Goal: Information Seeking & Learning: Learn about a topic

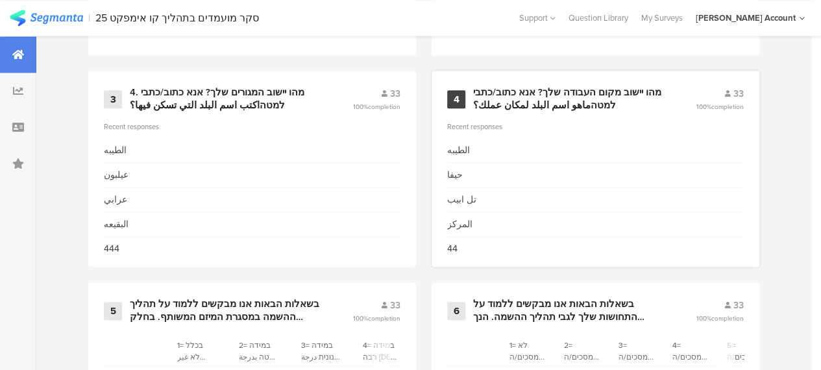
scroll to position [779, 0]
click at [518, 108] on div "מהו יישוב מקום העבודה שלך? אנא כתוב/כתבי למטהماهو اسم البلد لمكان عملك؟" at bounding box center [569, 100] width 192 height 25
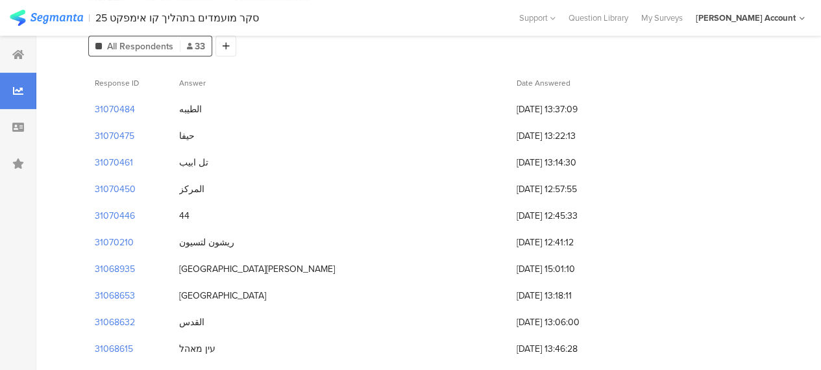
scroll to position [65, 0]
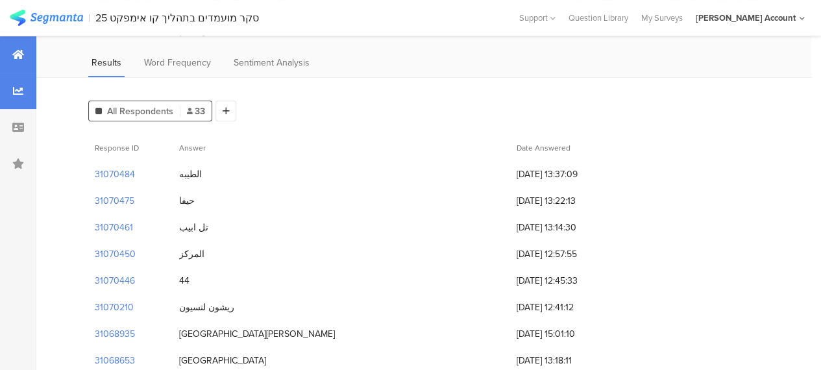
click at [21, 47] on div at bounding box center [18, 54] width 36 height 36
